Goal: Task Accomplishment & Management: Use online tool/utility

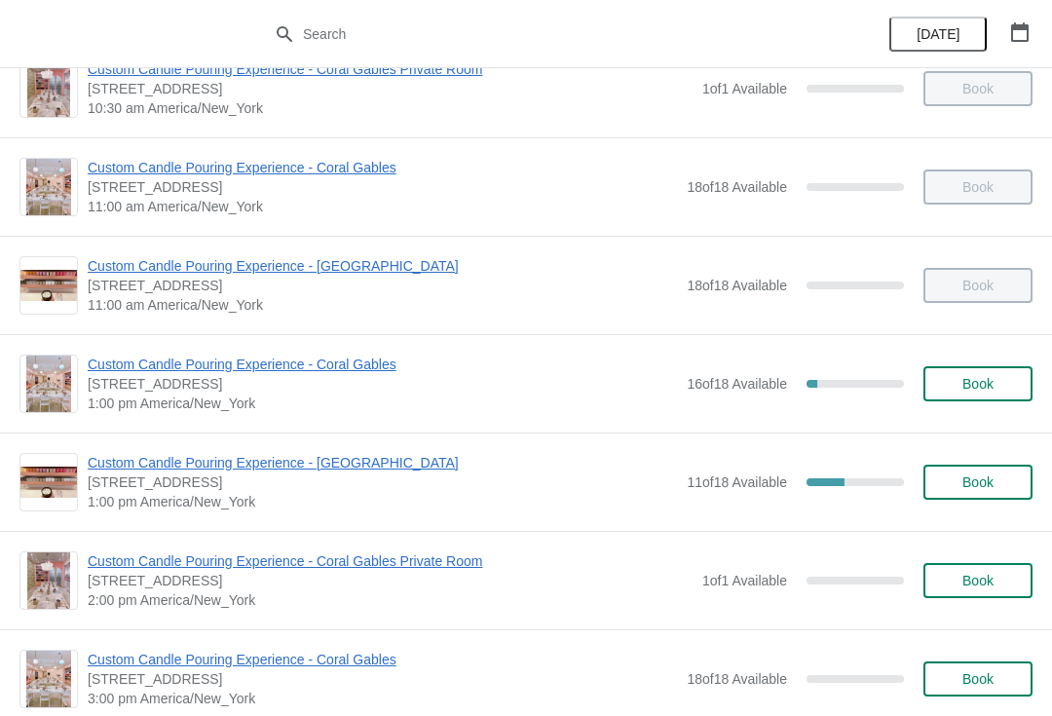
scroll to position [147, 0]
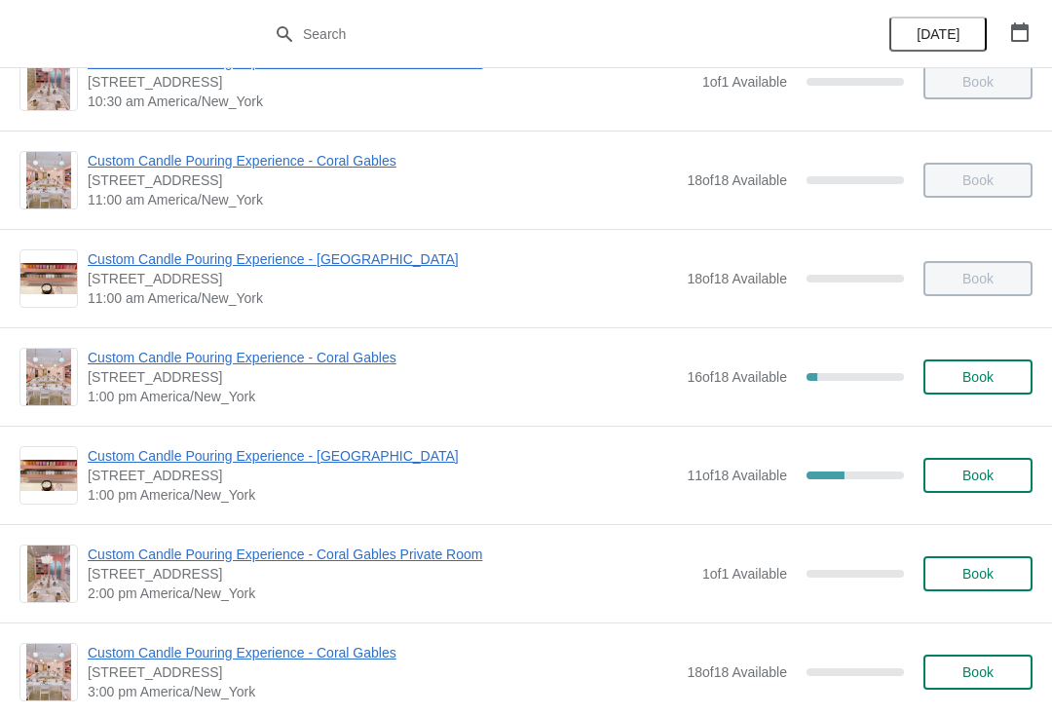
click at [368, 362] on span "Custom Candle Pouring Experience - Coral Gables" at bounding box center [382, 357] width 589 height 19
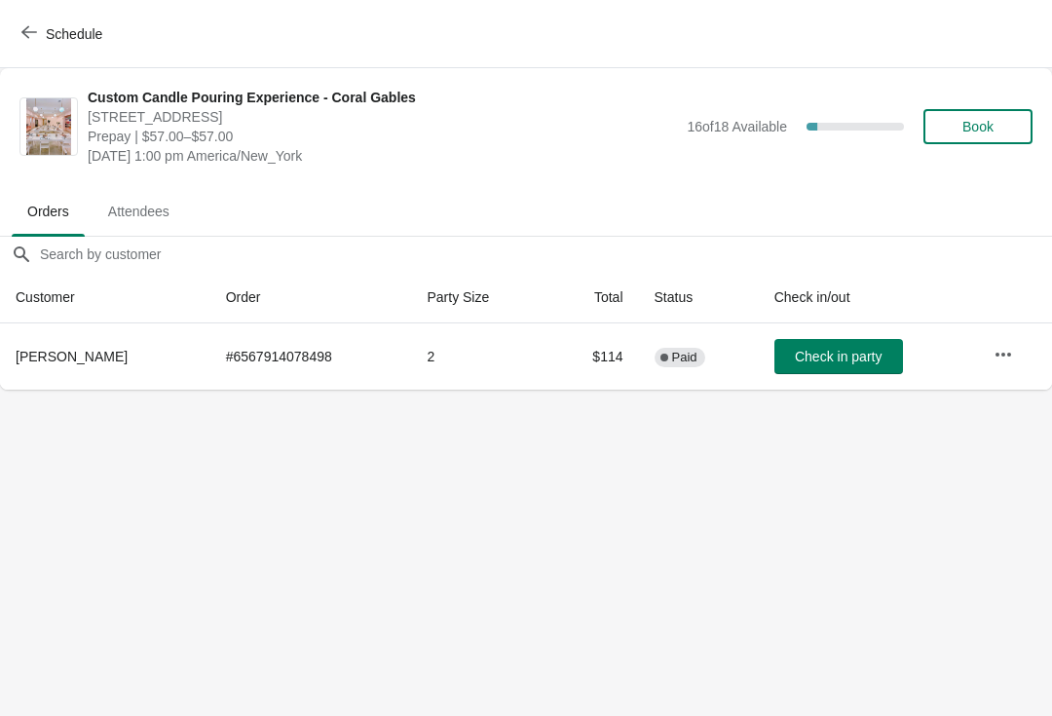
click at [1020, 358] on button "button" at bounding box center [1003, 354] width 35 height 35
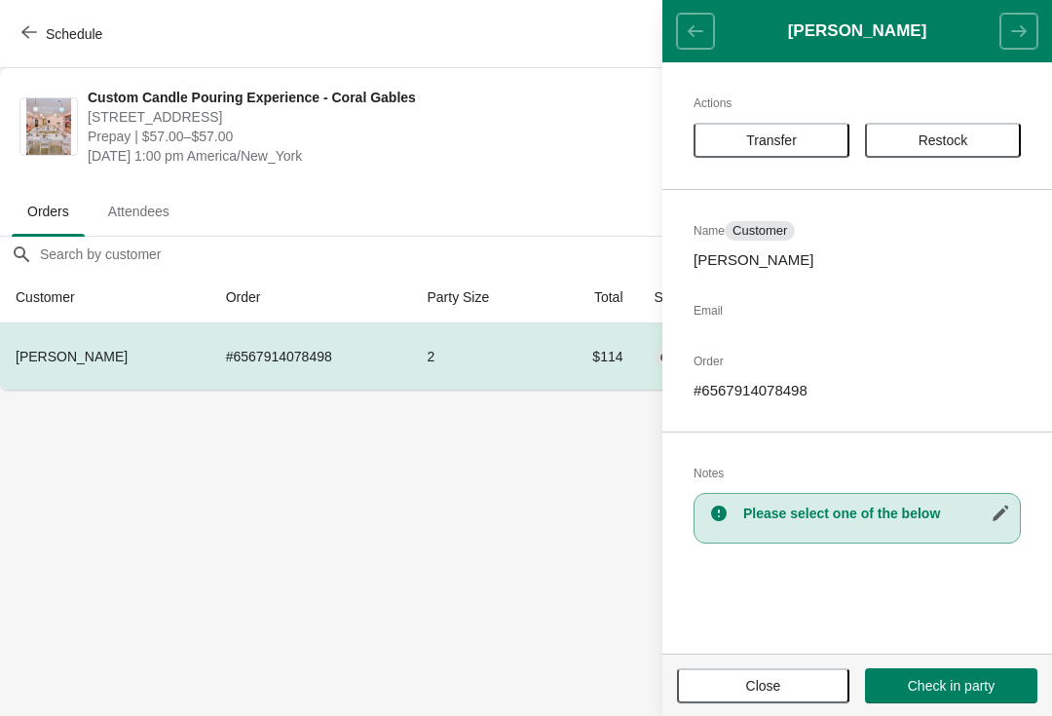
click at [795, 127] on button "Transfer" at bounding box center [772, 140] width 156 height 35
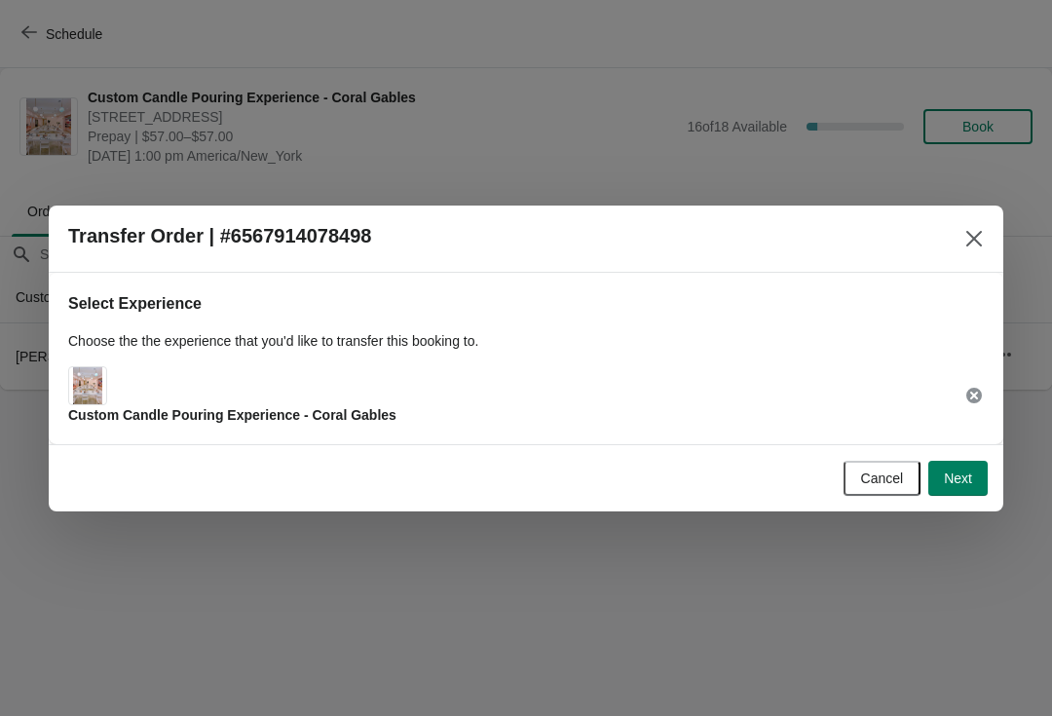
click at [969, 474] on span "Next" at bounding box center [958, 479] width 28 height 16
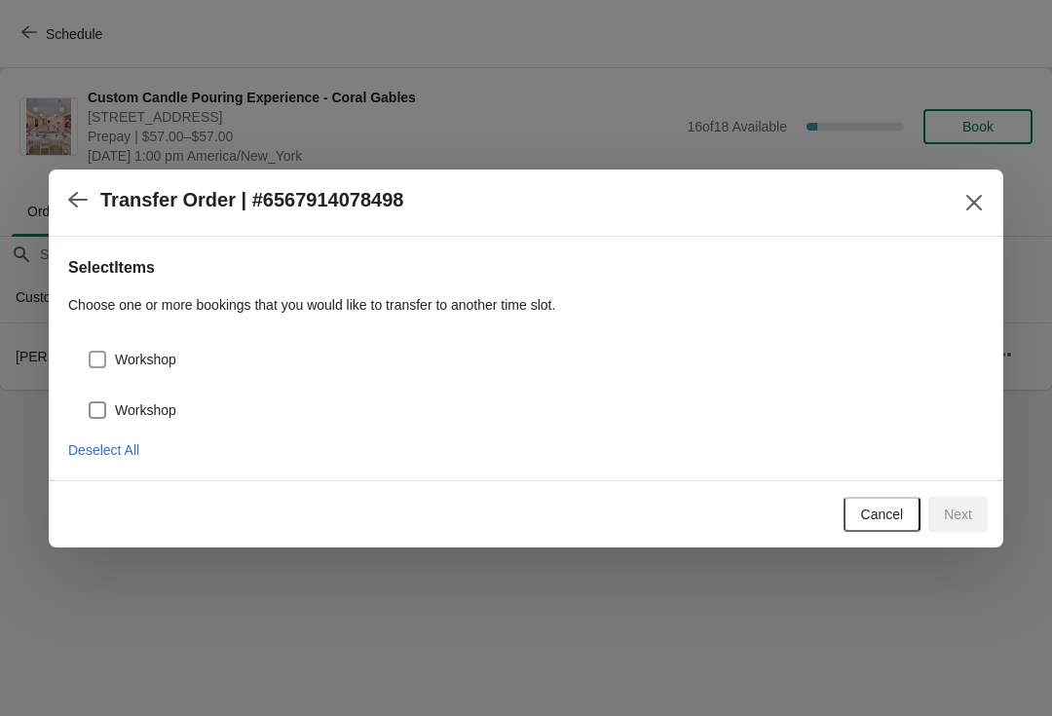
click at [171, 360] on span "Workshop" at bounding box center [145, 359] width 61 height 19
click at [90, 352] on input "Workshop" at bounding box center [89, 351] width 1 height 1
checkbox input "true"
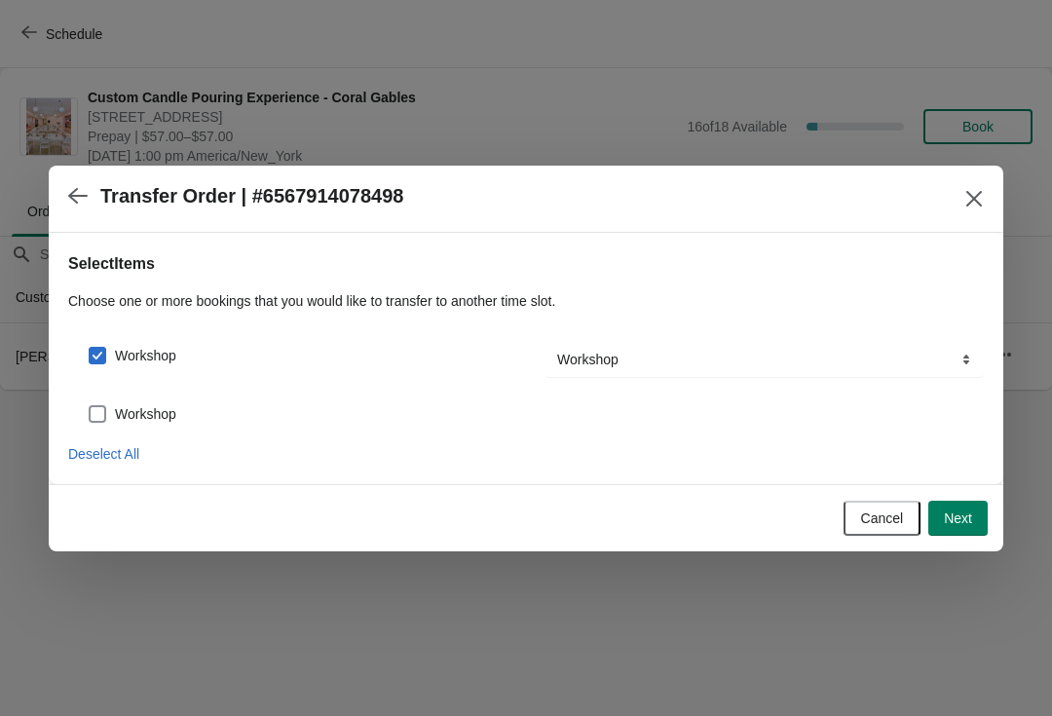
click at [169, 424] on label "Workshop" at bounding box center [132, 413] width 89 height 27
click at [90, 406] on input "Workshop" at bounding box center [89, 405] width 1 height 1
checkbox input "true"
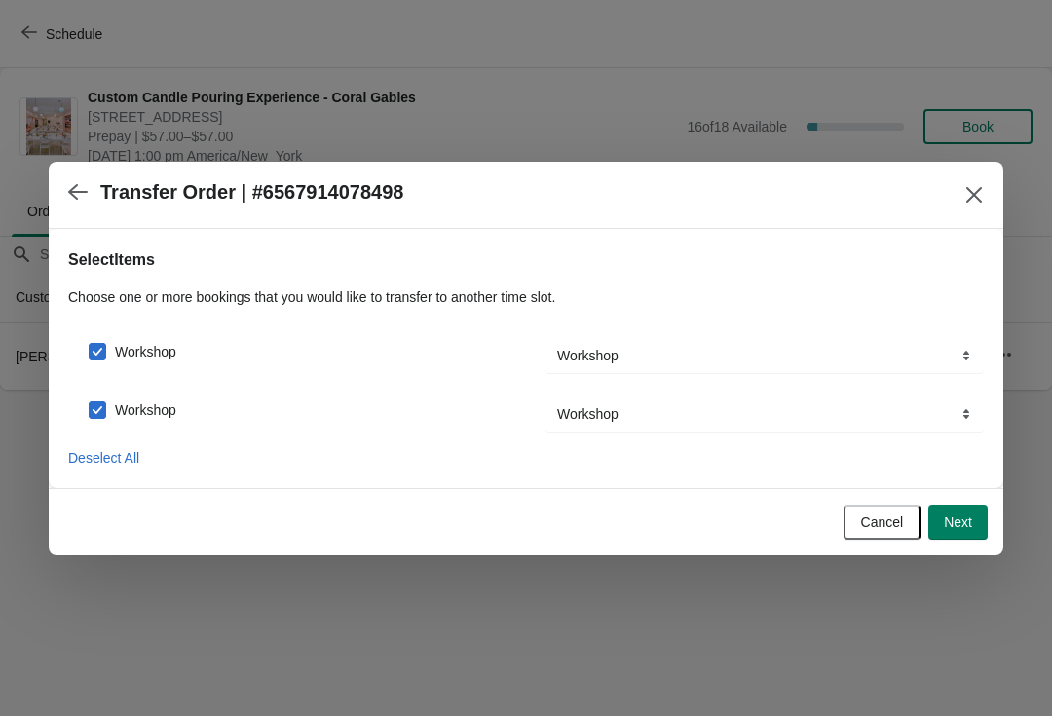
click at [958, 514] on span "Next" at bounding box center [958, 522] width 28 height 16
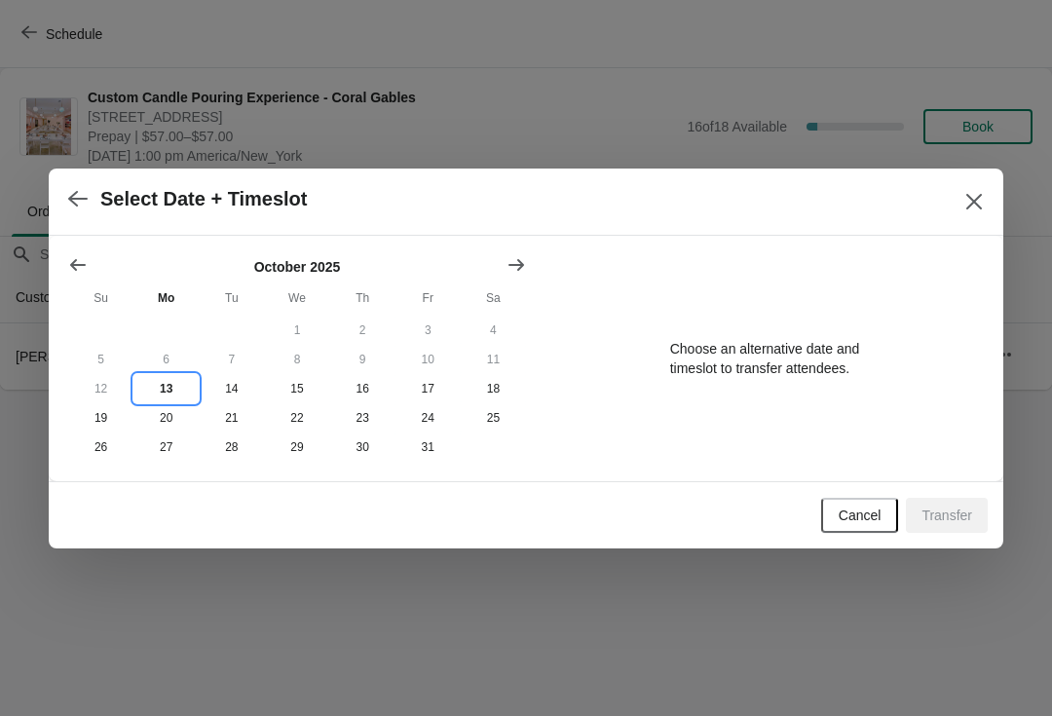
click at [156, 375] on button "13" at bounding box center [165, 388] width 65 height 29
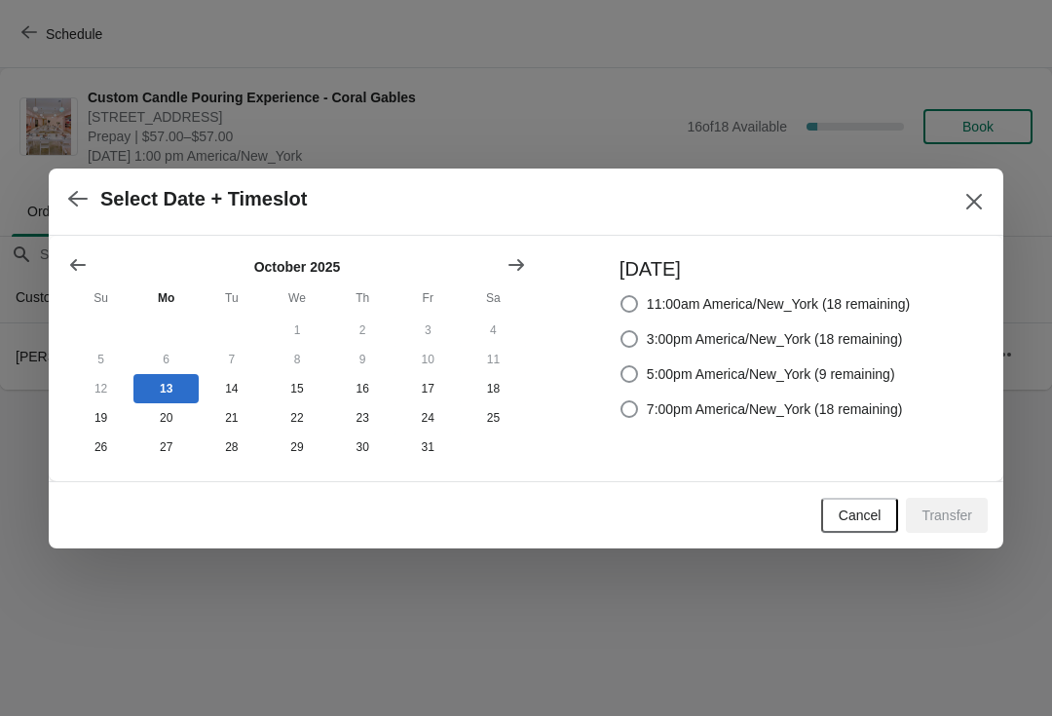
click at [867, 329] on span "3:00pm America/New_York (18 remaining)" at bounding box center [775, 338] width 256 height 19
click at [621, 330] on input "3:00pm America/New_York (18 remaining)" at bounding box center [621, 330] width 1 height 1
radio input "true"
click at [969, 533] on button "Transfer" at bounding box center [947, 515] width 82 height 35
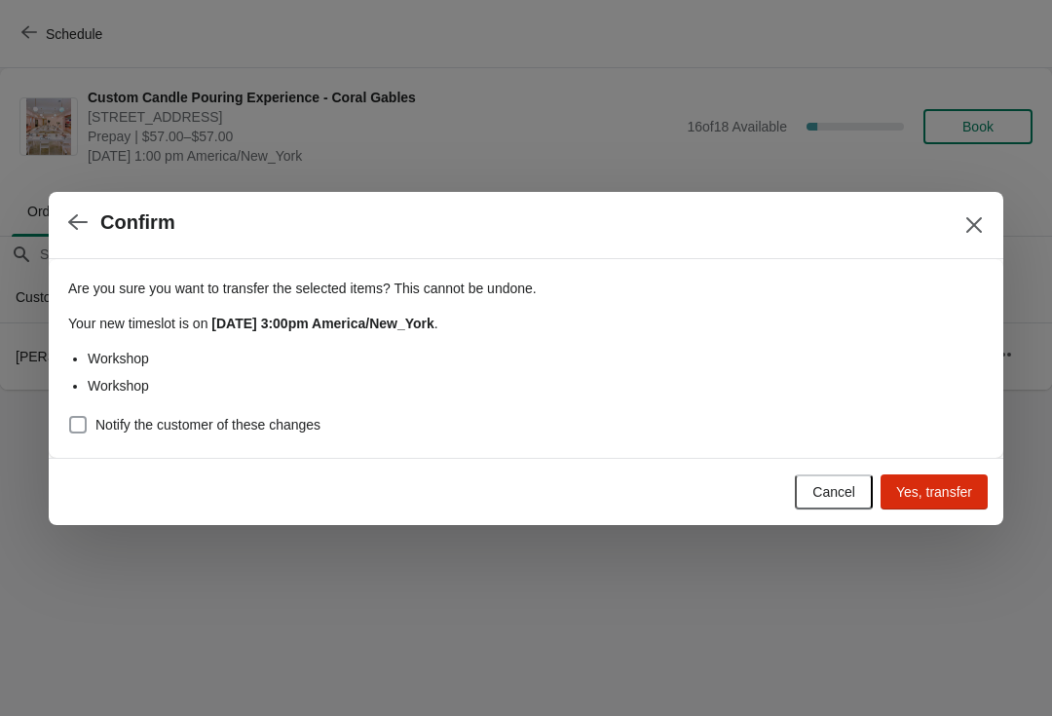
click at [282, 428] on span "Notify the customer of these changes" at bounding box center [207, 424] width 225 height 19
click at [70, 417] on input "Notify the customer of these changes" at bounding box center [69, 416] width 1 height 1
checkbox input "true"
click at [960, 479] on button "Yes, transfer" at bounding box center [934, 491] width 107 height 35
